Goal: Information Seeking & Learning: Learn about a topic

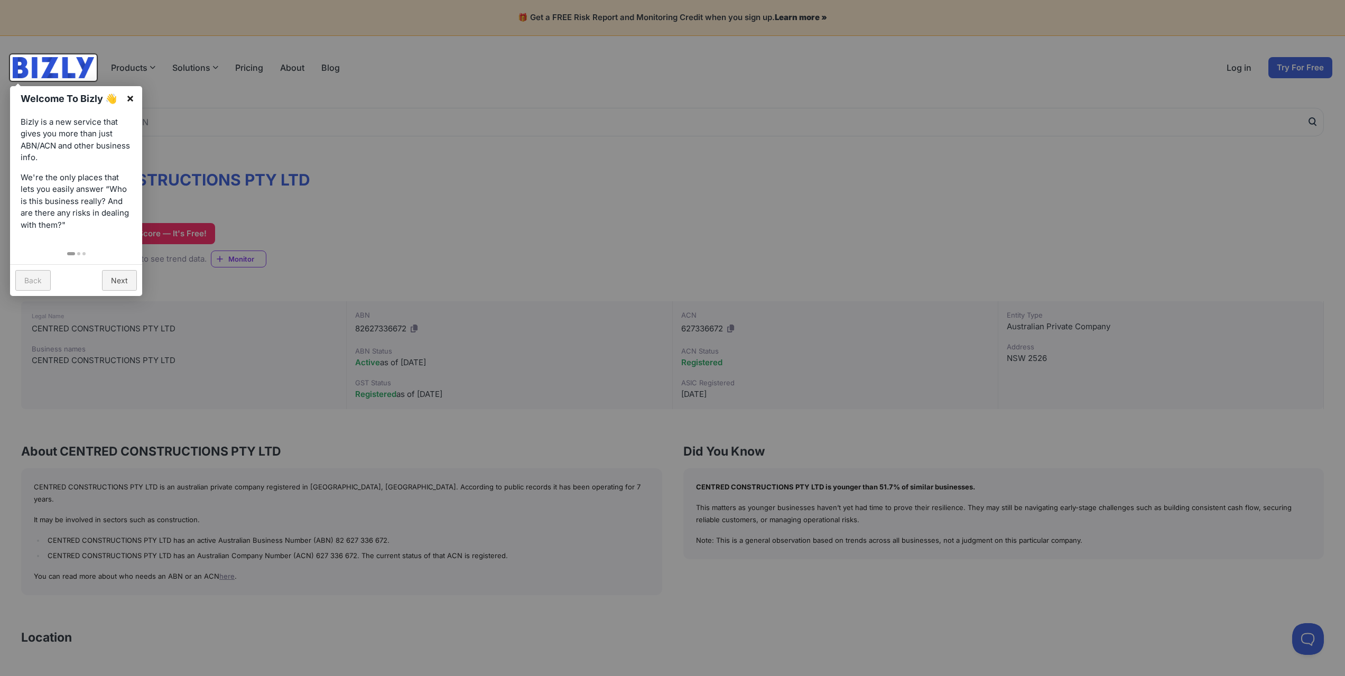
click at [131, 98] on link "×" at bounding box center [130, 98] width 24 height 24
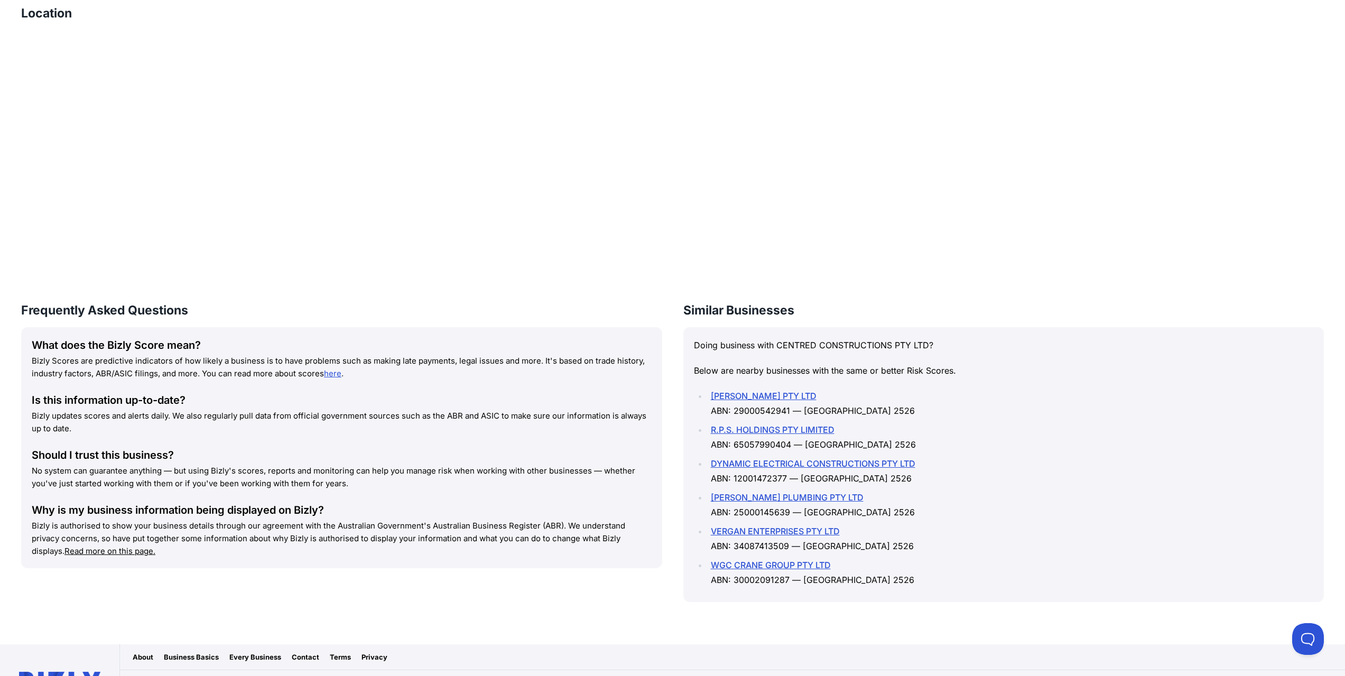
scroll to position [657, 0]
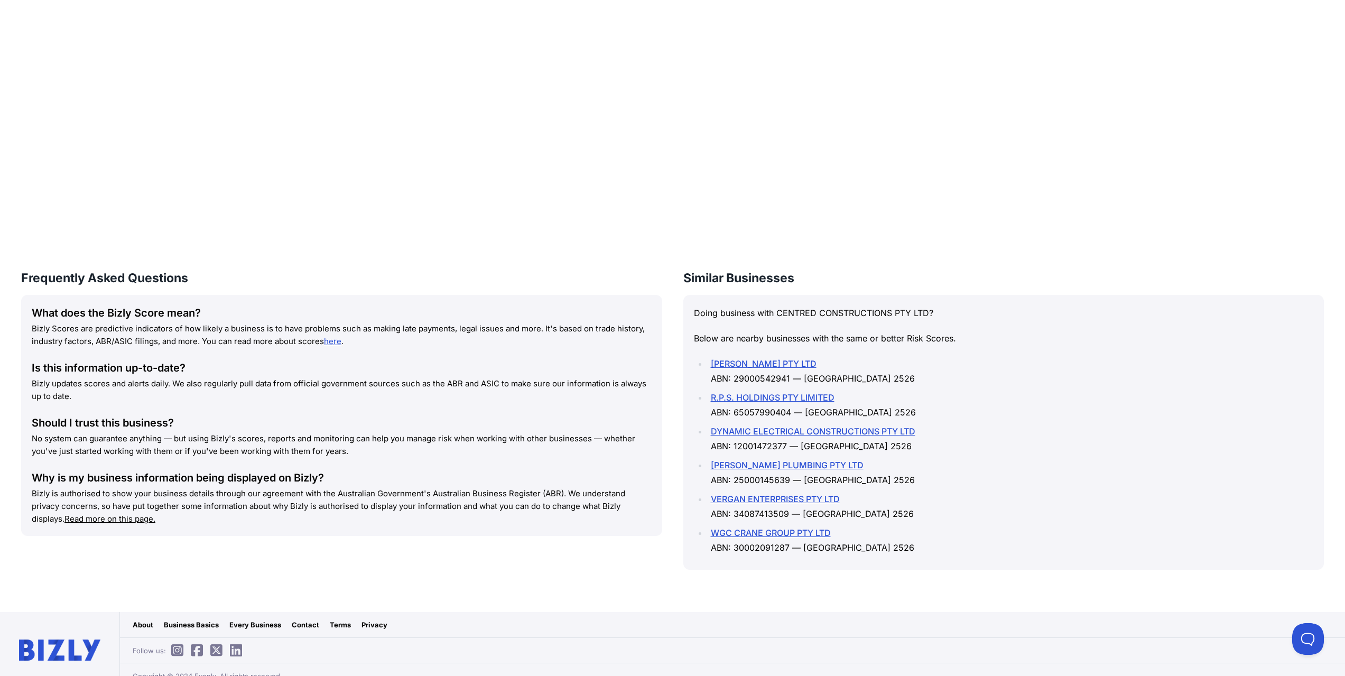
click at [749, 494] on link "VERGAN ENTERPRISES PTY LTD" at bounding box center [775, 499] width 129 height 11
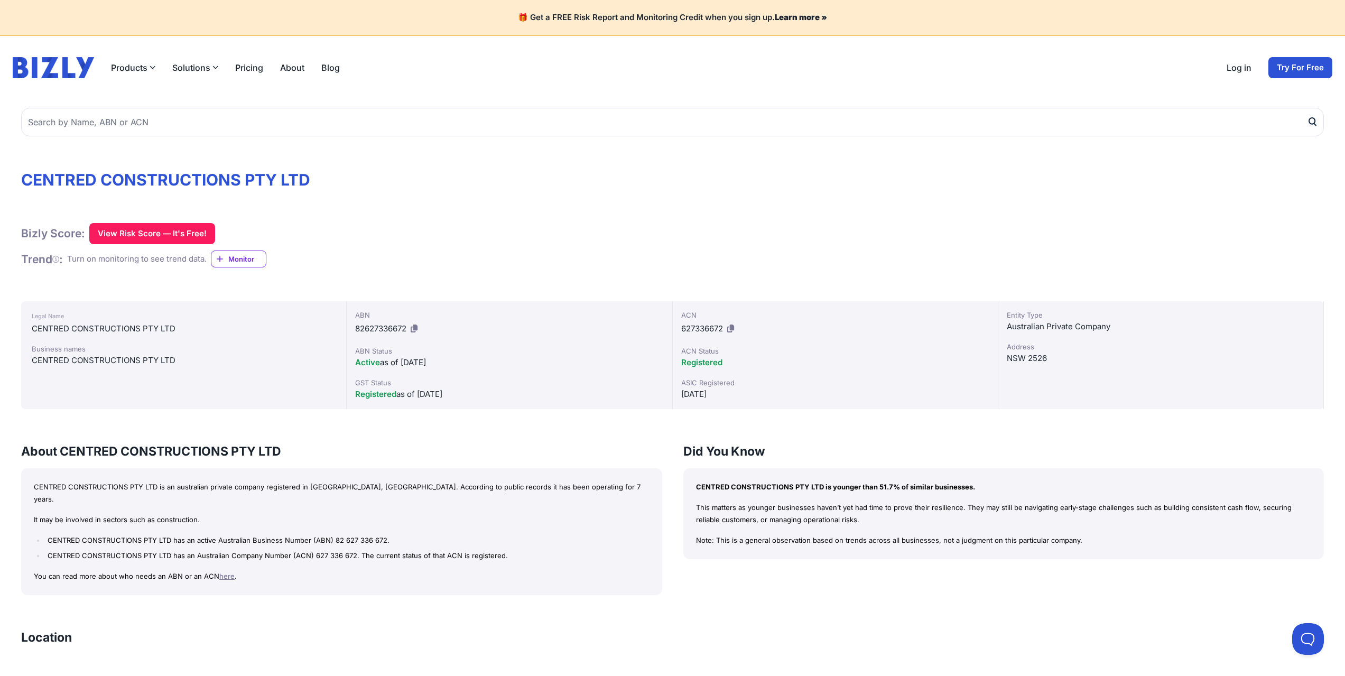
click at [313, 187] on h1 "CENTRED CONSTRUCTIONS PTY LTD" at bounding box center [672, 179] width 1303 height 19
drag, startPoint x: 321, startPoint y: 178, endPoint x: 9, endPoint y: 174, distance: 312.5
click at [9, 174] on div "CENTRED CONSTRUCTIONS PTY LTD Bizly Score: View Risk Score — It's Free! View Ri…" at bounding box center [672, 683] width 1345 height 1169
copy h1 "CENTRED CONSTRUCTIONS PTY LTD"
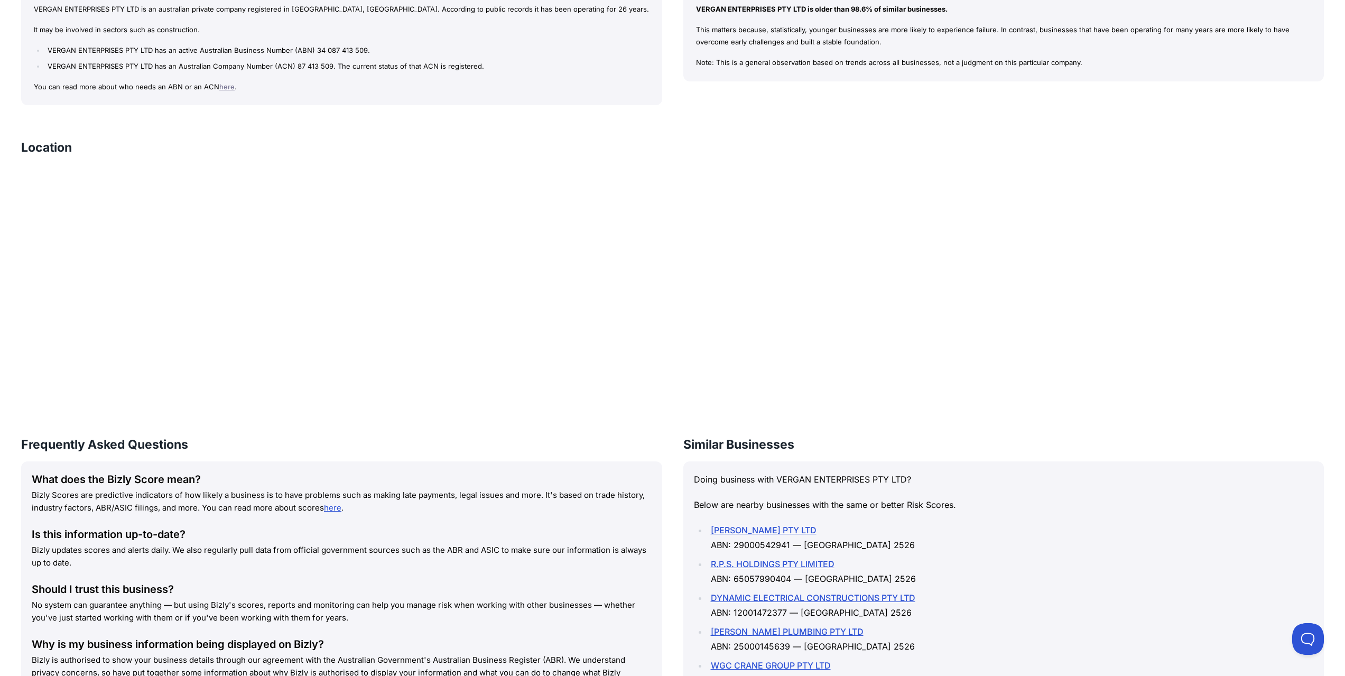
scroll to position [657, 0]
